Goal: Register for event/course

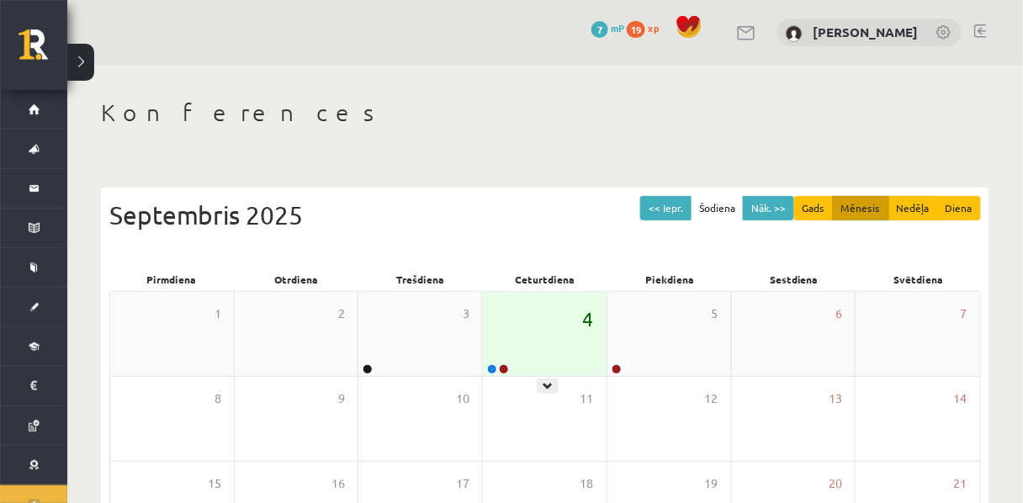
click at [583, 333] on span "4" at bounding box center [588, 318] width 11 height 29
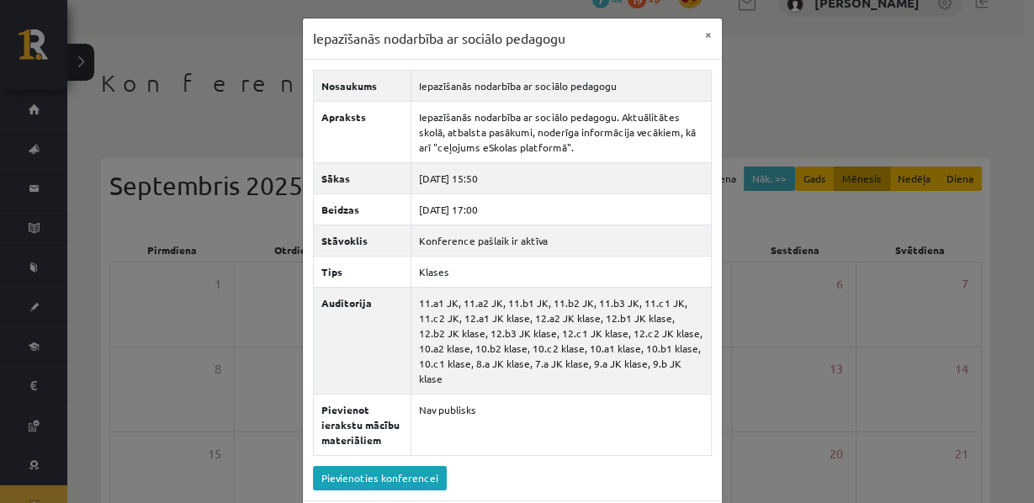
scroll to position [242, 0]
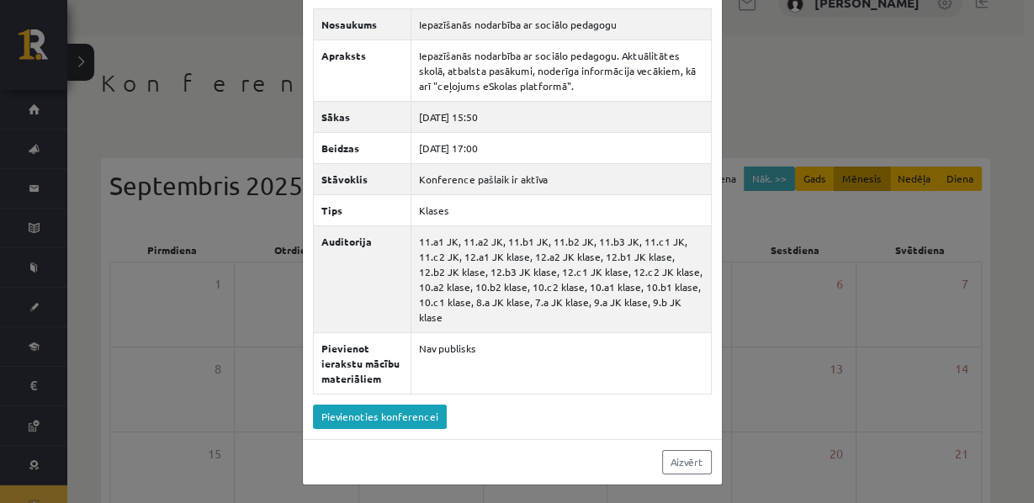
click at [756, 63] on div "Iepazīšanās nodarbība ar sociālo pedagogu × Nosaukums Iepazīšanās nodarbība ar …" at bounding box center [517, 251] width 1034 height 503
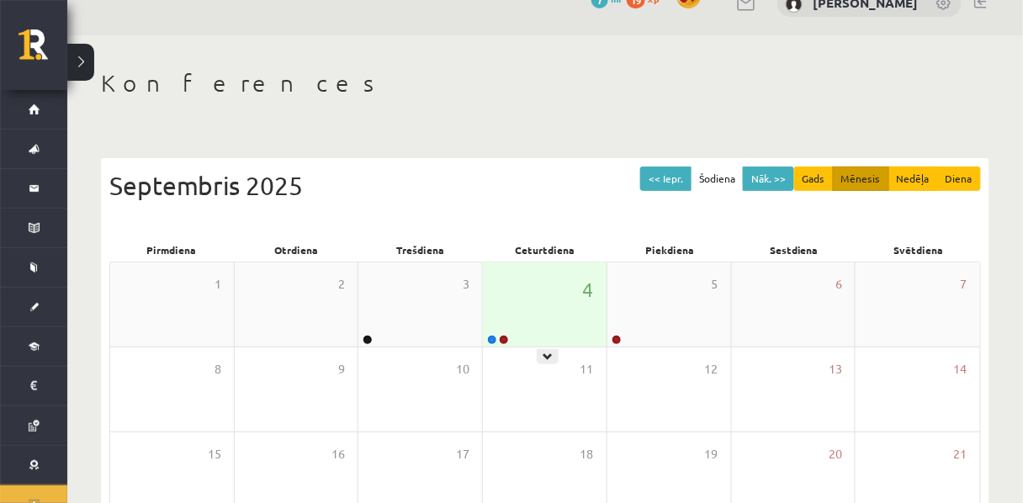
click at [552, 353] on icon at bounding box center [548, 357] width 10 height 10
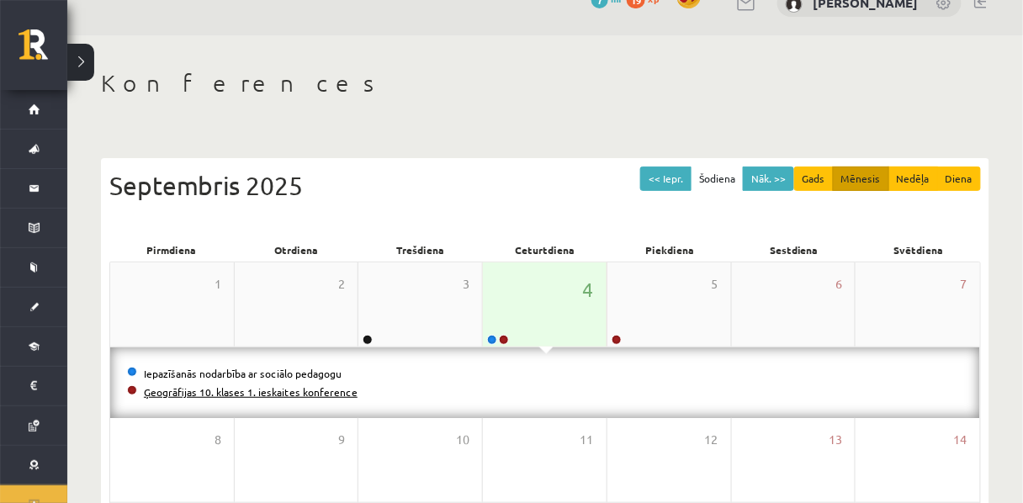
click at [263, 399] on link "Ģeogrāfijas 10. klases 1. ieskaites konference" at bounding box center [251, 391] width 214 height 13
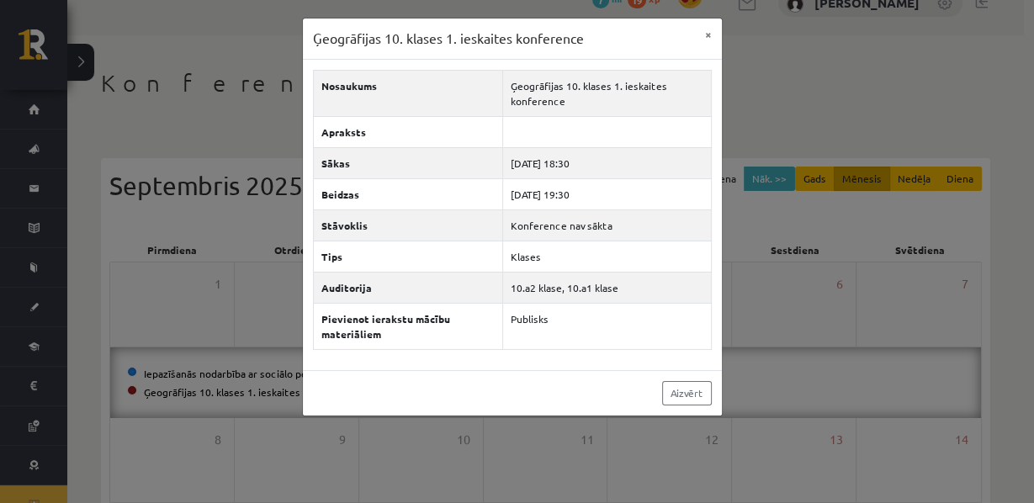
scroll to position [0, 0]
